Goal: Transaction & Acquisition: Purchase product/service

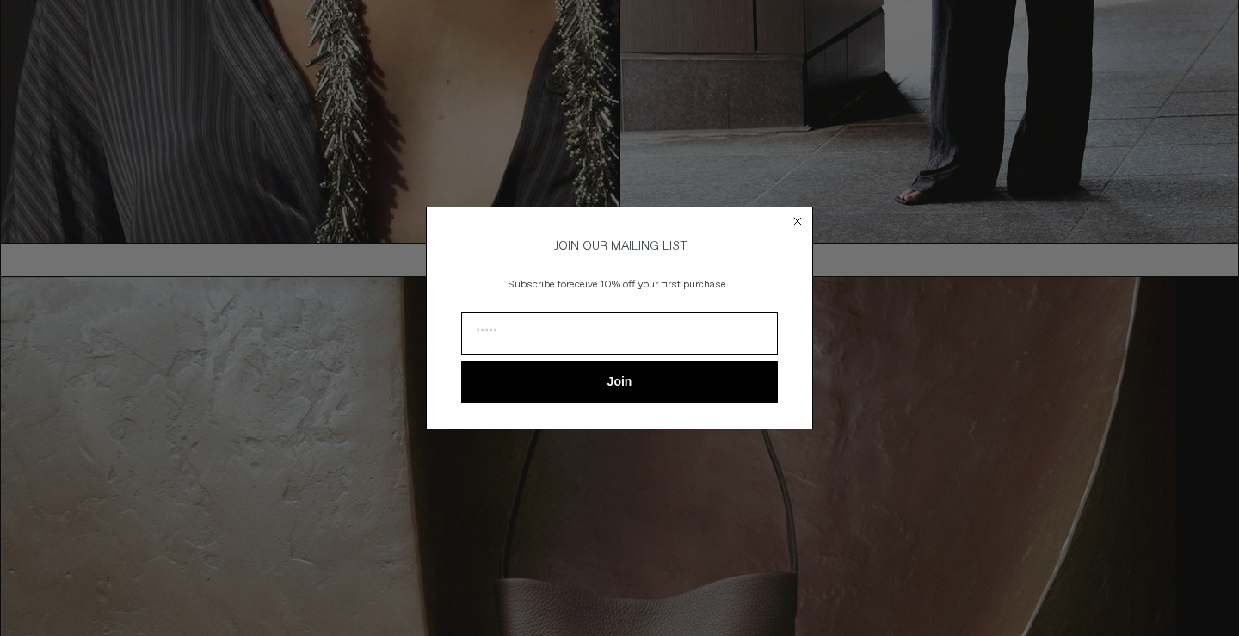
click at [800, 213] on circle "Close dialog" at bounding box center [798, 221] width 16 height 16
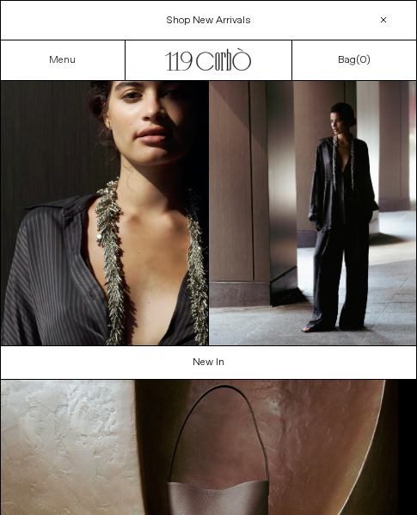
click at [56, 63] on link "Menu" at bounding box center [62, 60] width 27 height 14
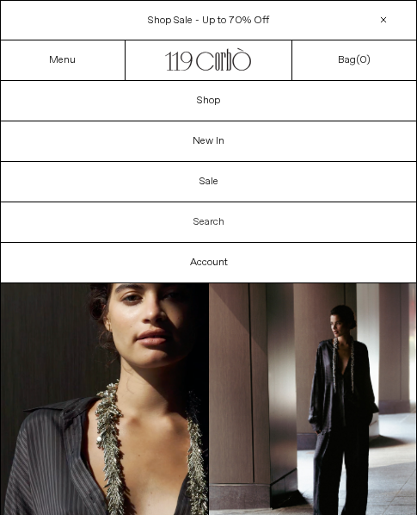
click at [212, 214] on link "Search" at bounding box center [209, 222] width 416 height 40
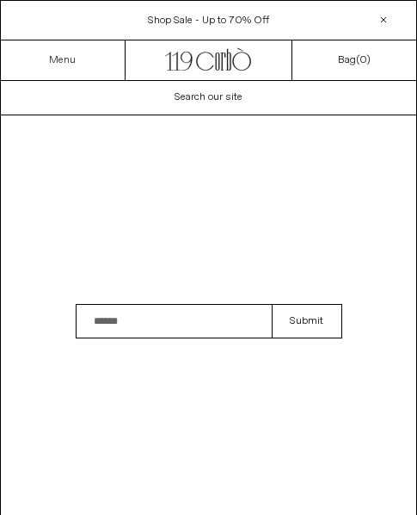
click at [66, 64] on link "Menu" at bounding box center [62, 60] width 27 height 14
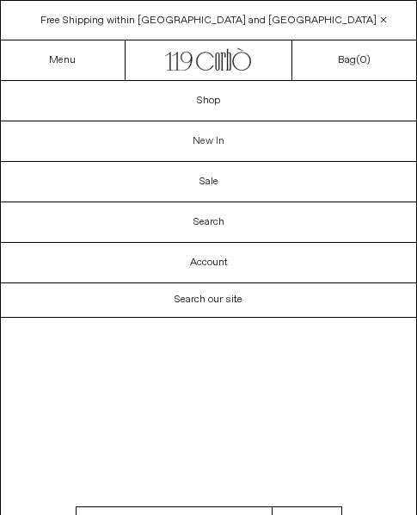
click at [202, 141] on link "New In" at bounding box center [209, 141] width 416 height 40
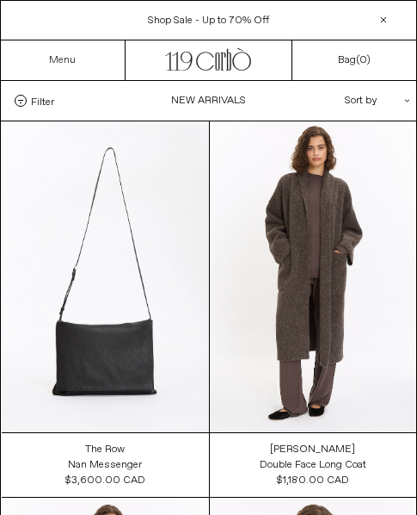
click at [67, 59] on link "Menu" at bounding box center [62, 60] width 27 height 14
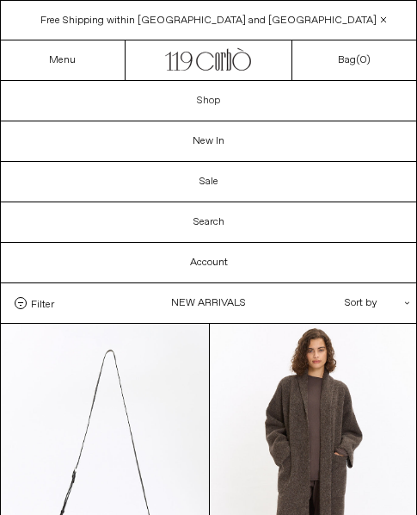
click at [200, 102] on link "Shop" at bounding box center [209, 101] width 416 height 40
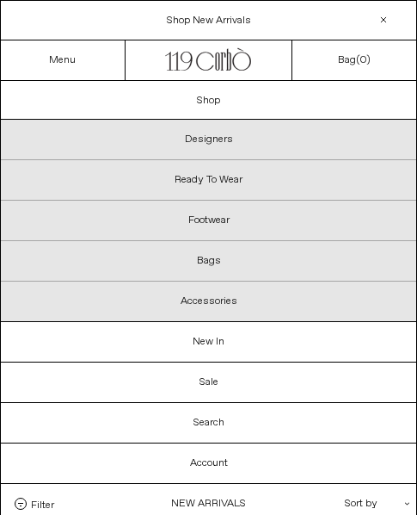
click at [219, 221] on p "Footwear" at bounding box center [209, 221] width 416 height 40
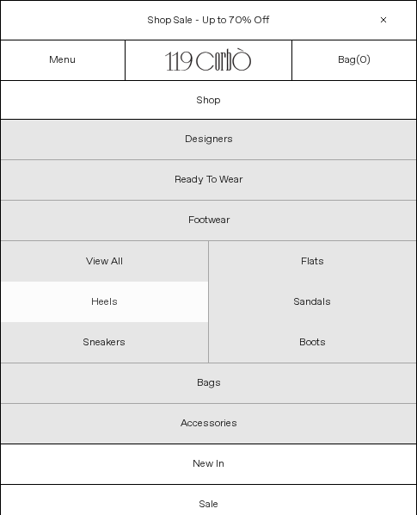
click at [92, 290] on link "Heels" at bounding box center [104, 301] width 207 height 40
